Goal: Information Seeking & Learning: Check status

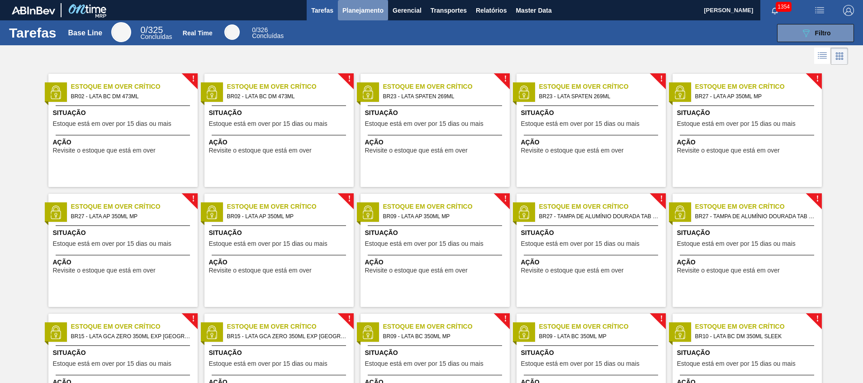
click at [370, 6] on span "Planejamento" at bounding box center [362, 10] width 41 height 11
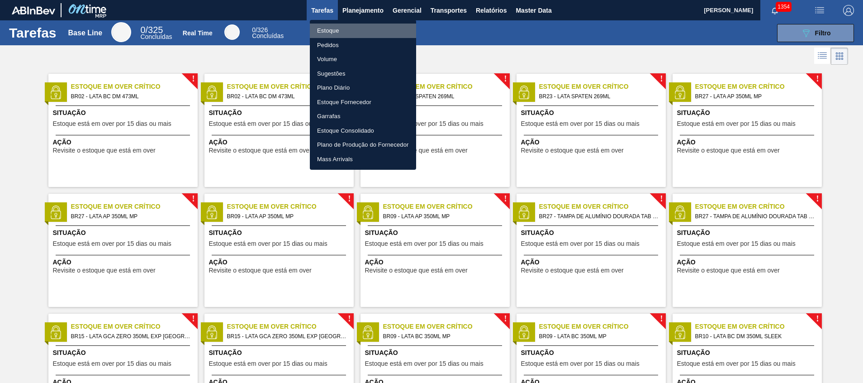
click at [373, 26] on li "Estoque" at bounding box center [363, 31] width 106 height 14
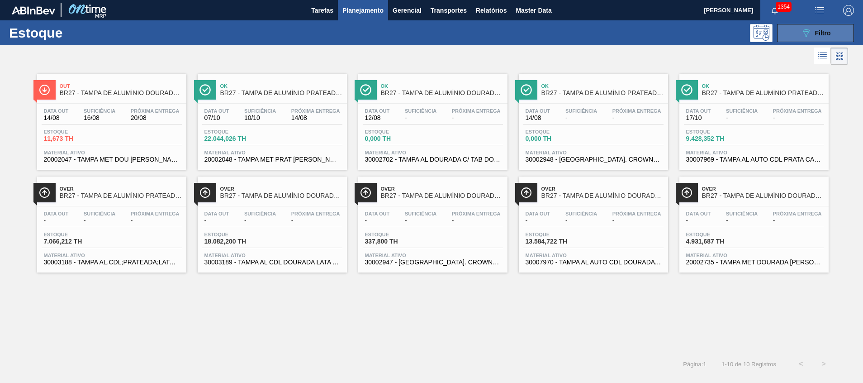
click at [795, 39] on button "089F7B8B-B2A5-4AFE-B5C0-19BA573D28AC Filtro" at bounding box center [815, 33] width 77 height 18
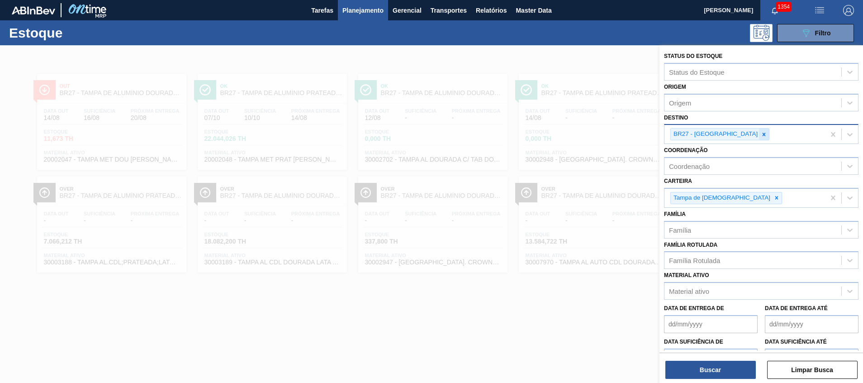
click at [761, 137] on icon at bounding box center [764, 134] width 6 height 6
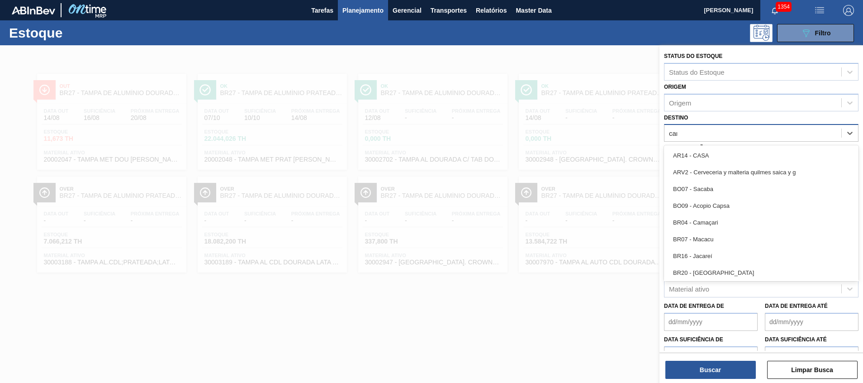
type input "cama"
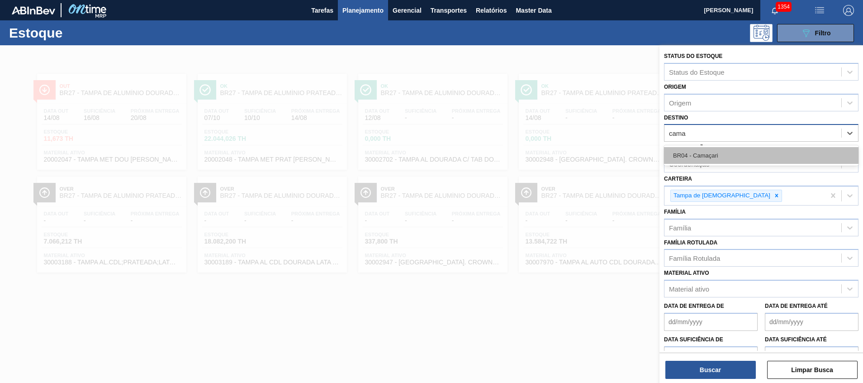
click at [718, 152] on div "BR04 - Camaçari" at bounding box center [761, 155] width 194 height 17
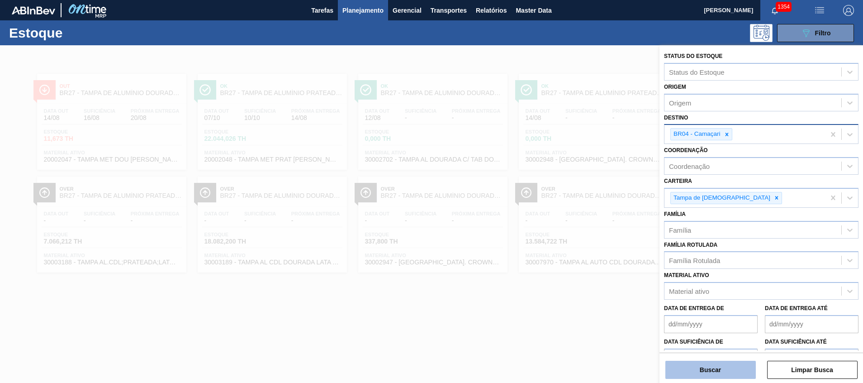
click at [678, 370] on button "Buscar" at bounding box center [710, 369] width 90 height 18
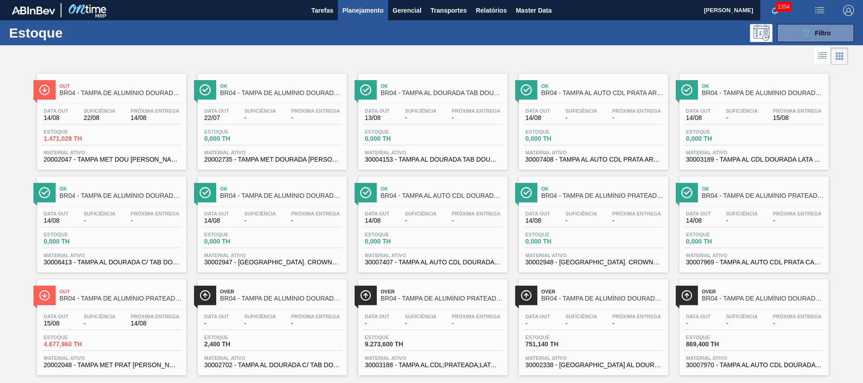
scroll to position [15, 0]
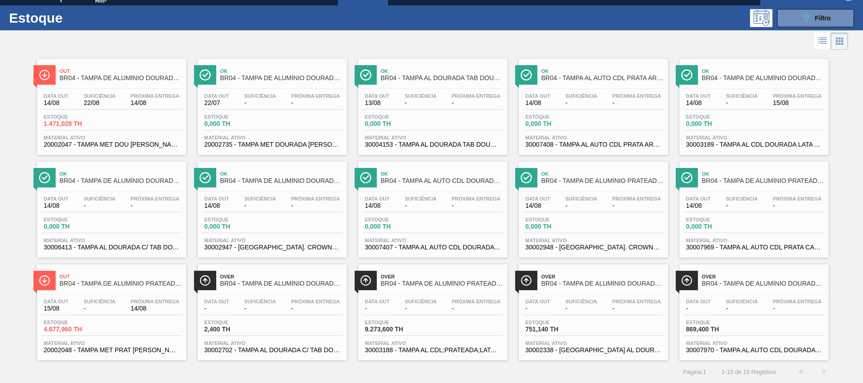
click at [146, 145] on span "20002047 - TAMPA MET DOU [PERSON_NAME] CERVEJA CX600" at bounding box center [112, 144] width 136 height 7
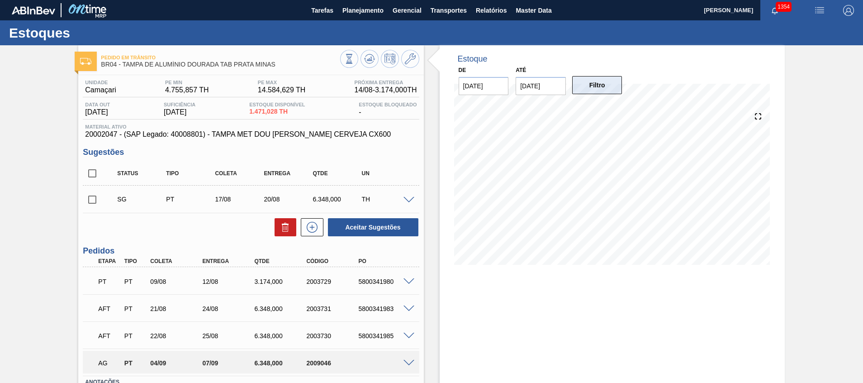
click at [586, 85] on button "Filtro" at bounding box center [597, 85] width 50 height 18
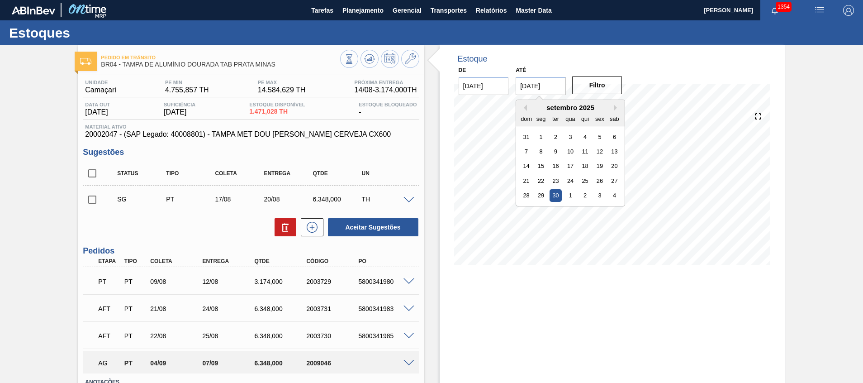
click at [550, 81] on input "[DATE]" at bounding box center [541, 86] width 50 height 18
click at [615, 109] on button "Next Month" at bounding box center [617, 107] width 6 height 6
click at [601, 192] on div "31" at bounding box center [600, 195] width 12 height 12
type input "[DATE]"
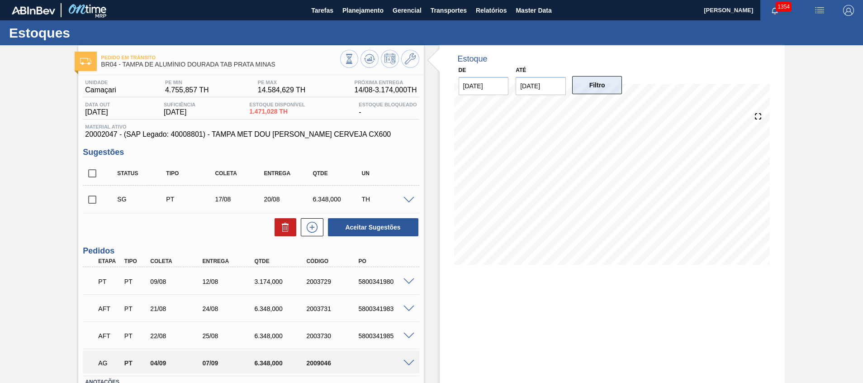
click at [607, 84] on button "Filtro" at bounding box center [597, 85] width 50 height 18
click at [370, 67] on button at bounding box center [369, 59] width 18 height 18
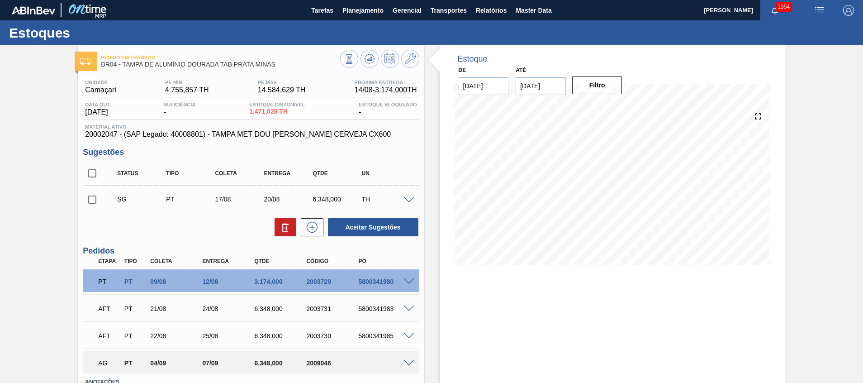
click at [410, 199] on div at bounding box center [410, 199] width 18 height 7
click at [410, 199] on span at bounding box center [408, 200] width 11 height 7
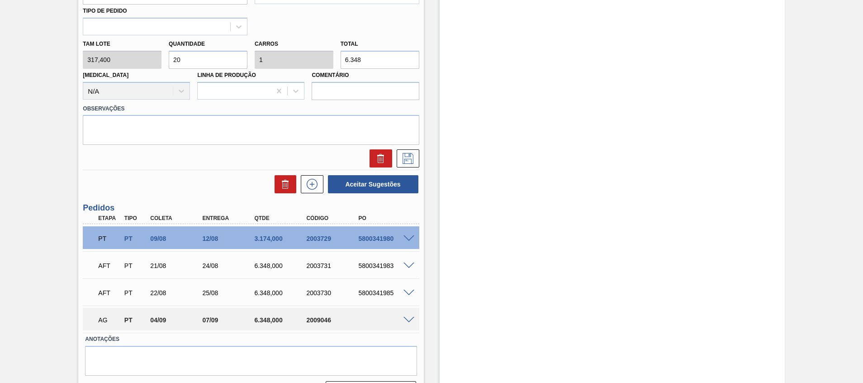
scroll to position [383, 0]
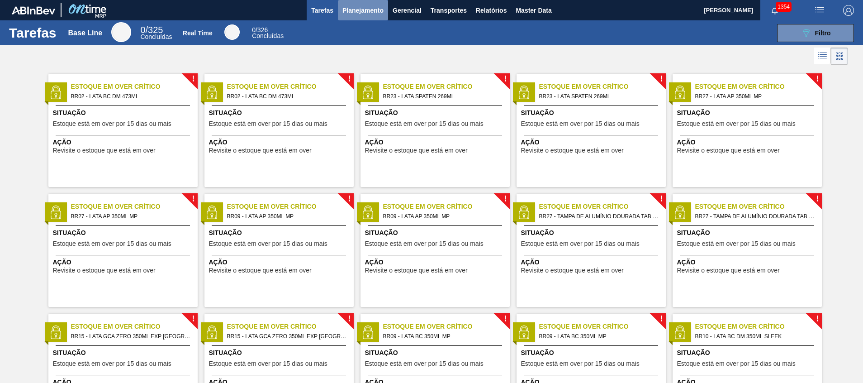
click at [350, 2] on button "Planejamento" at bounding box center [363, 10] width 50 height 20
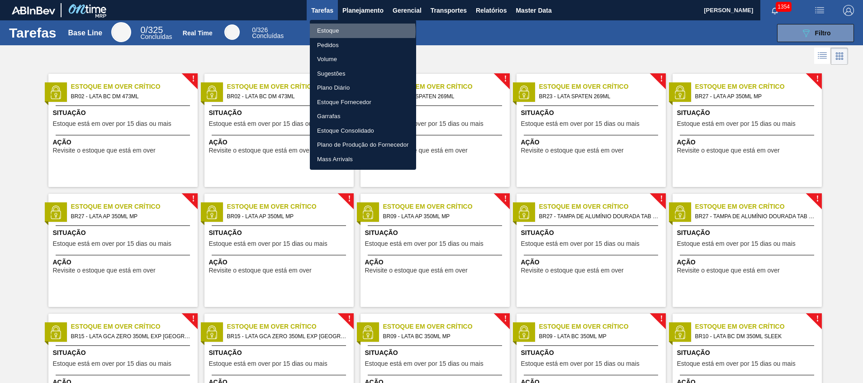
click at [357, 31] on li "Estoque" at bounding box center [363, 31] width 106 height 14
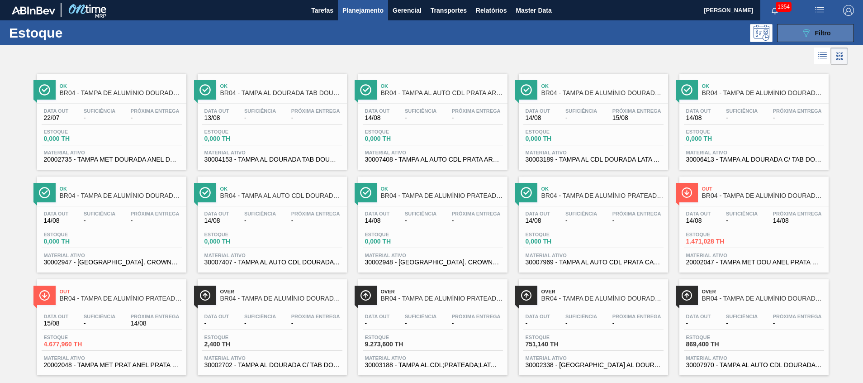
click at [783, 36] on button "089F7B8B-B2A5-4AFE-B5C0-19BA573D28AC Filtro" at bounding box center [815, 33] width 77 height 18
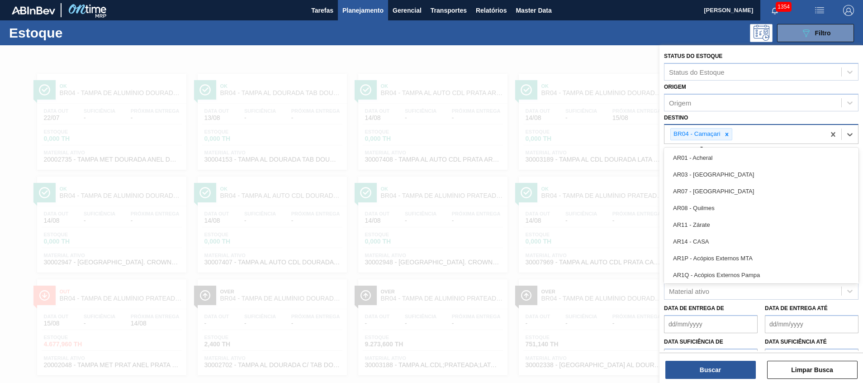
click at [740, 140] on div "BR04 - Camaçari" at bounding box center [744, 134] width 161 height 19
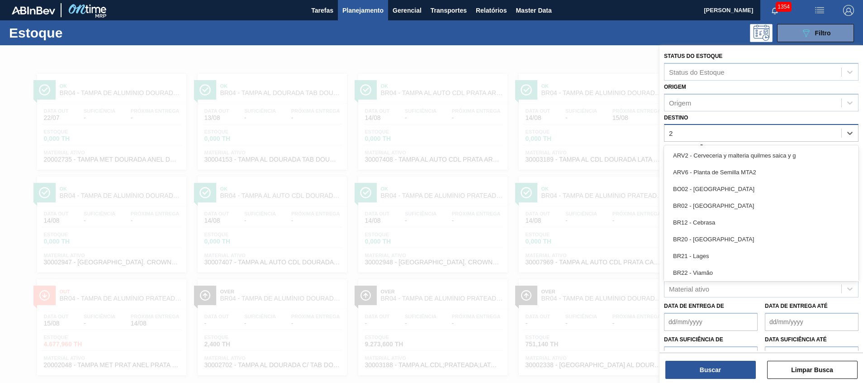
type input "27"
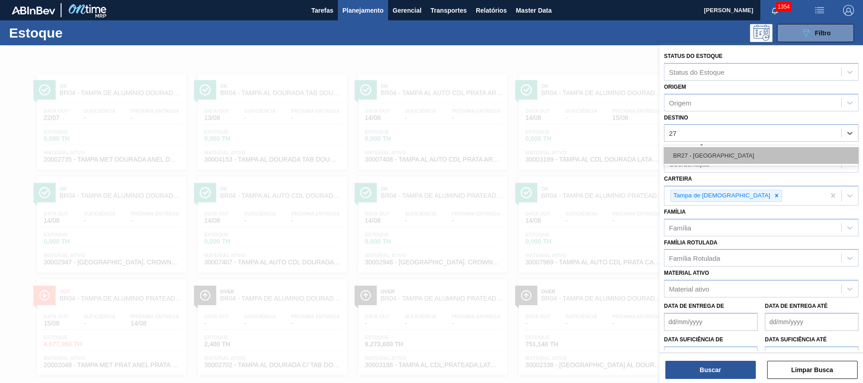
click at [748, 158] on div "BR27 - [GEOGRAPHIC_DATA]" at bounding box center [761, 155] width 194 height 17
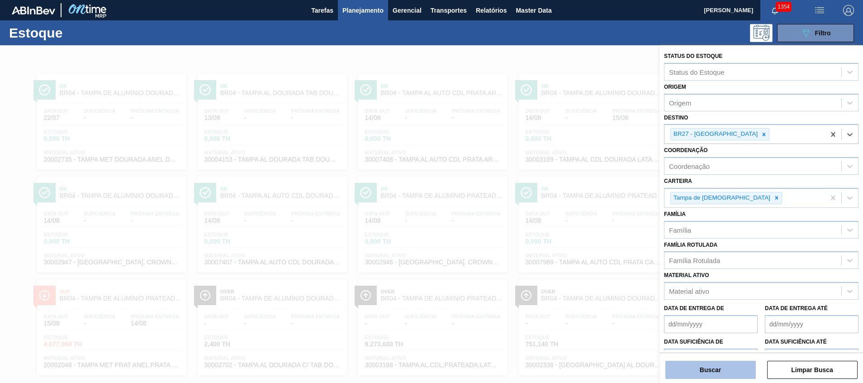
click at [687, 372] on button "Buscar" at bounding box center [710, 369] width 90 height 18
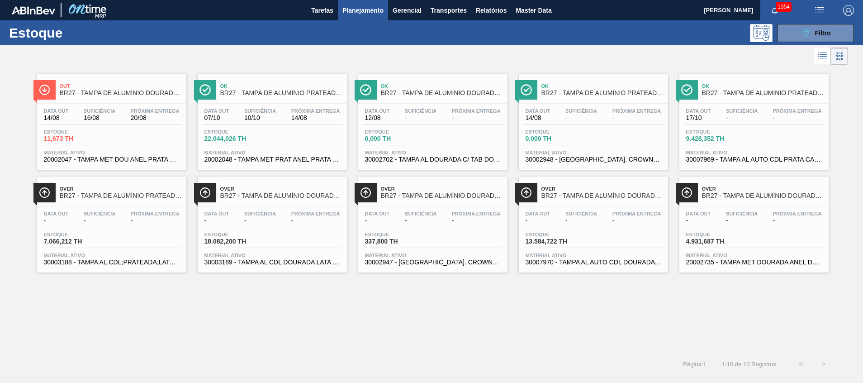
click at [290, 155] on span "Material ativo" at bounding box center [272, 152] width 136 height 5
